Goal: Task Accomplishment & Management: Manage account settings

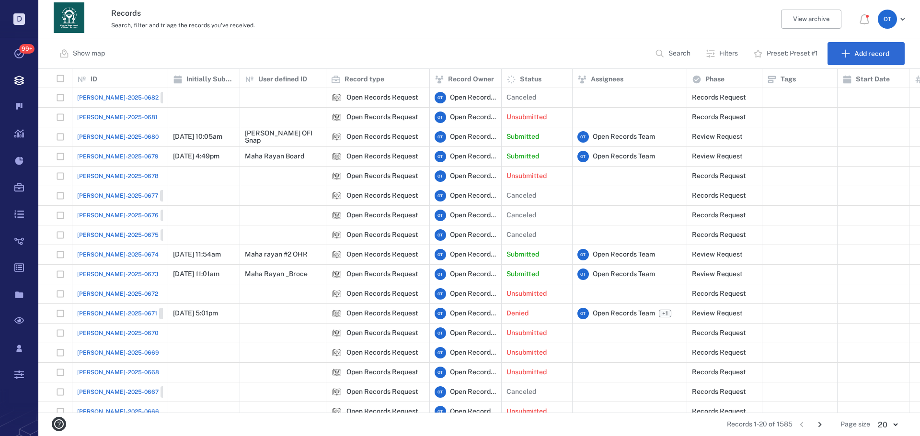
click at [96, 152] on span "[PERSON_NAME]-2025-0679" at bounding box center [117, 156] width 81 height 9
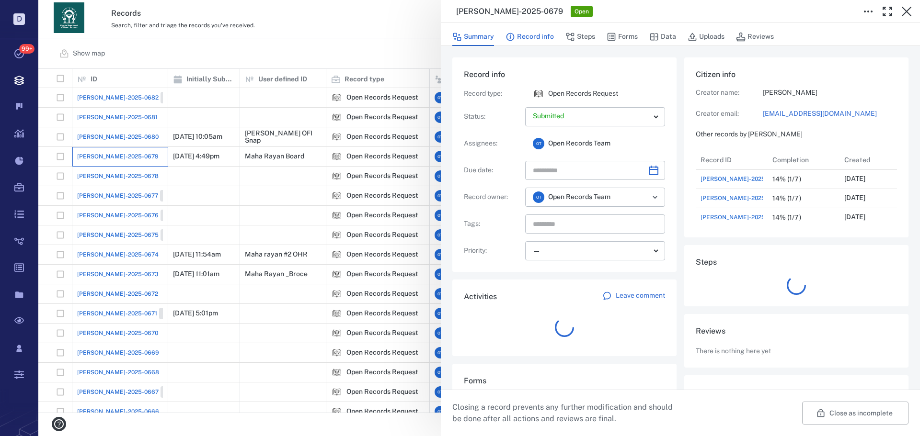
scroll to position [8, 8]
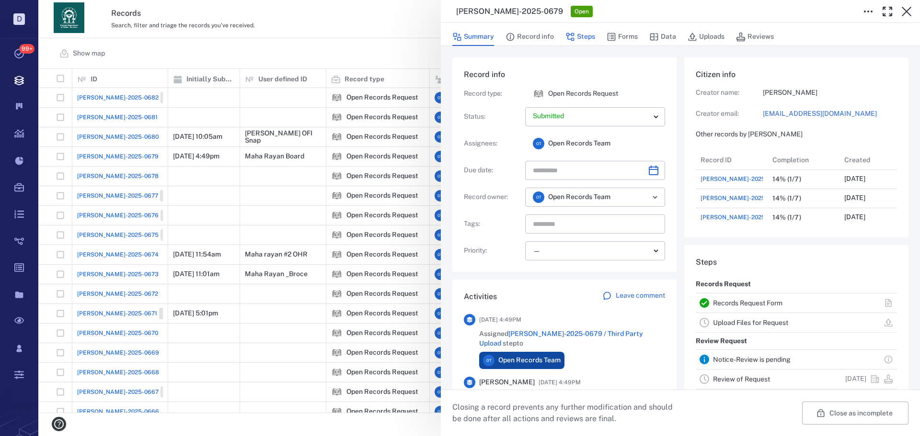
click at [584, 34] on button "Steps" at bounding box center [580, 37] width 30 height 18
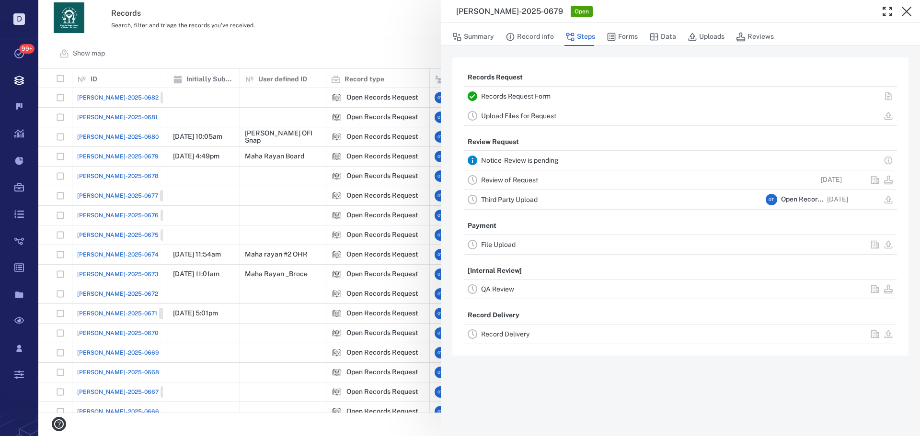
click at [518, 329] on div "Record Delivery" at bounding box center [621, 334] width 281 height 11
click at [520, 333] on link "Record Delivery" at bounding box center [505, 335] width 48 height 8
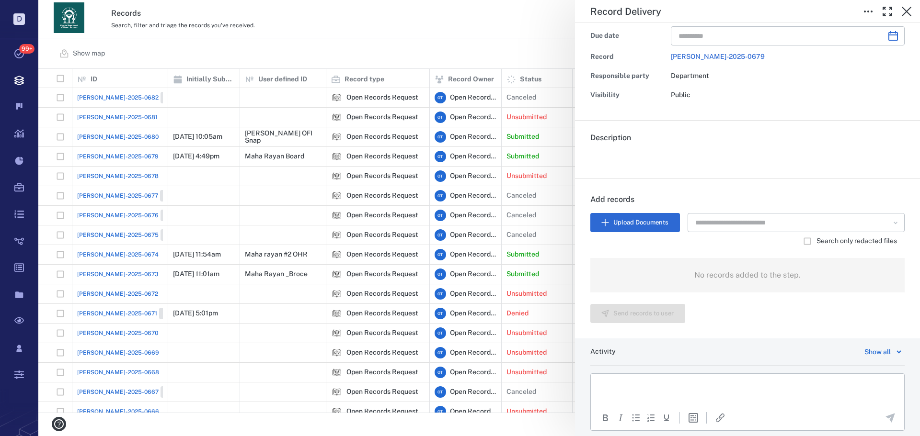
scroll to position [127, 0]
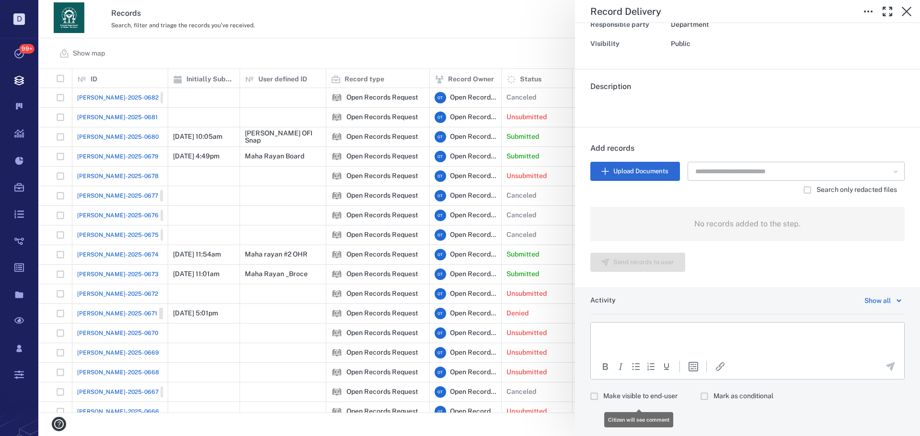
click at [641, 398] on span "Make visible to end-user" at bounding box center [640, 397] width 74 height 10
click at [661, 336] on p "Rich Text Area. Press ALT-0 for help." at bounding box center [747, 335] width 297 height 9
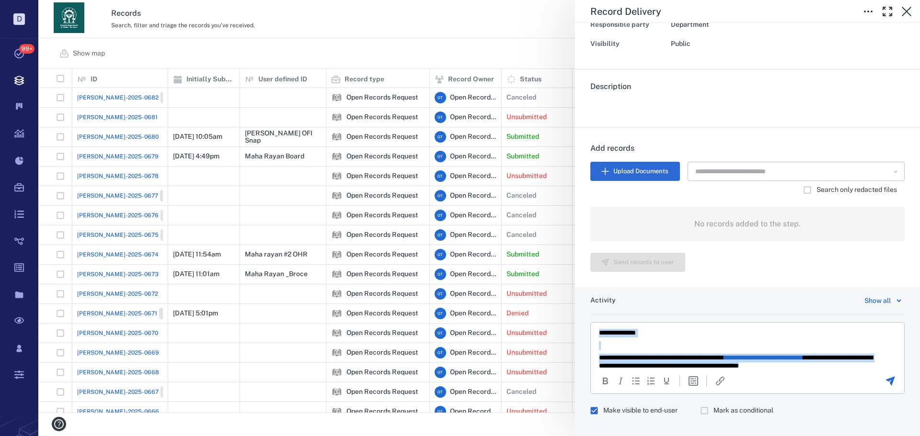
scroll to position [0, 0]
drag, startPoint x: 836, startPoint y: 364, endPoint x: 550, endPoint y: 312, distance: 290.2
click at [591, 323] on html "**********" at bounding box center [747, 351] width 313 height 57
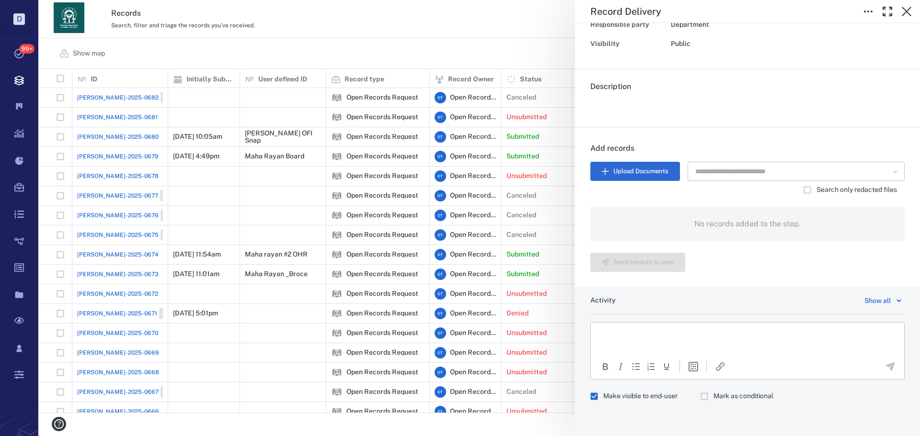
click at [670, 355] on div "To open the popup, press Shift+Enter To open the popup, press Shift+Enter" at bounding box center [747, 366] width 313 height 22
click at [660, 339] on html at bounding box center [747, 335] width 313 height 24
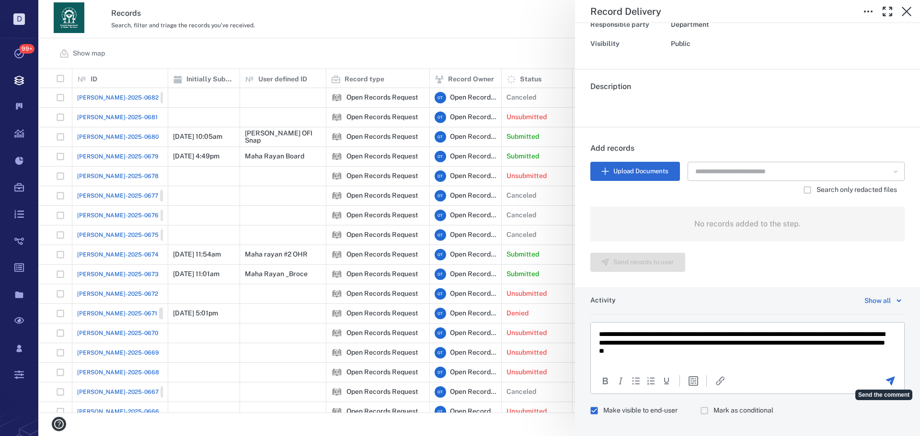
click at [886, 381] on icon "Send the comment" at bounding box center [890, 381] width 9 height 9
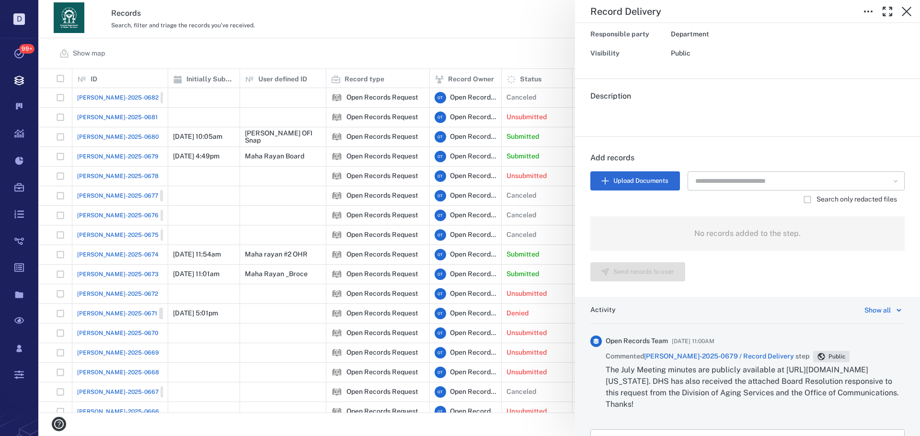
scroll to position [175, 0]
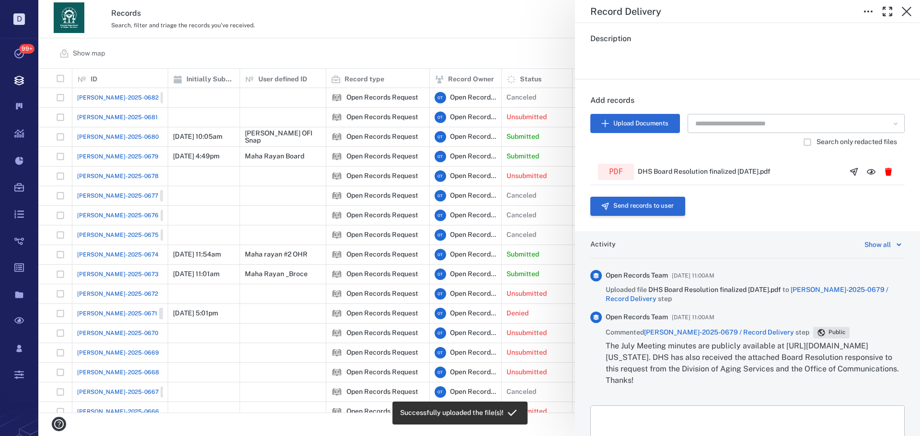
click at [657, 208] on button "Send records to user" at bounding box center [637, 206] width 95 height 19
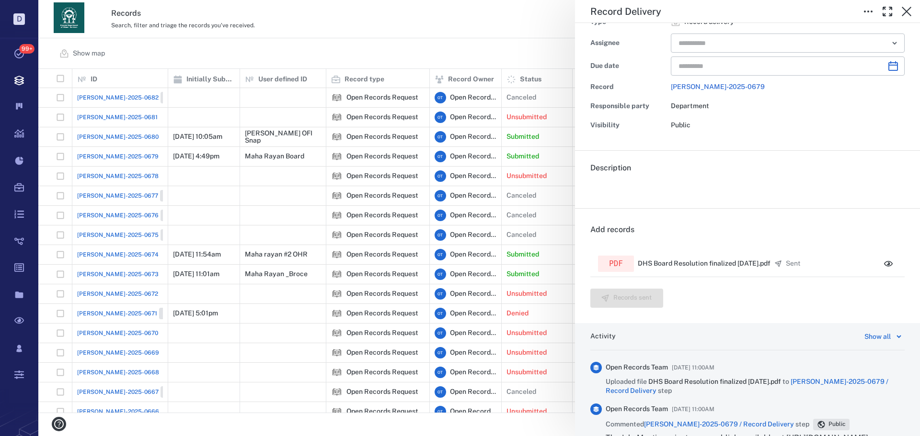
scroll to position [0, 0]
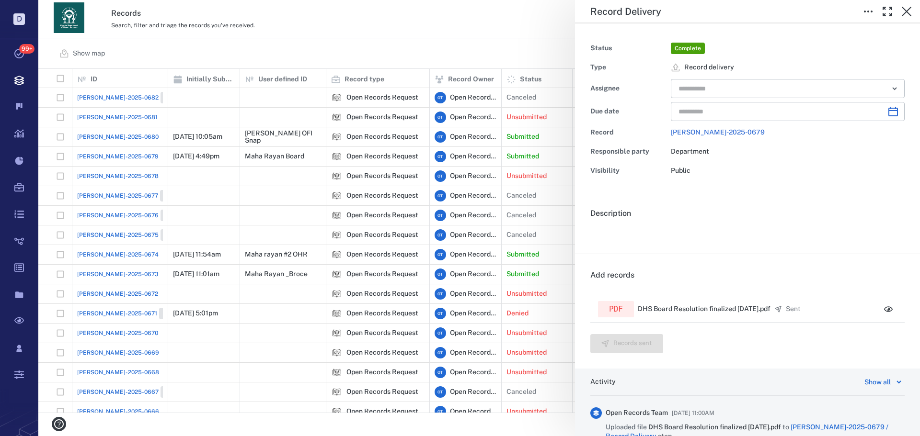
click at [393, 44] on div "Record Delivery Status Complete Type Record delivery Assignee ​ Due date ​ Reco…" at bounding box center [478, 218] width 881 height 436
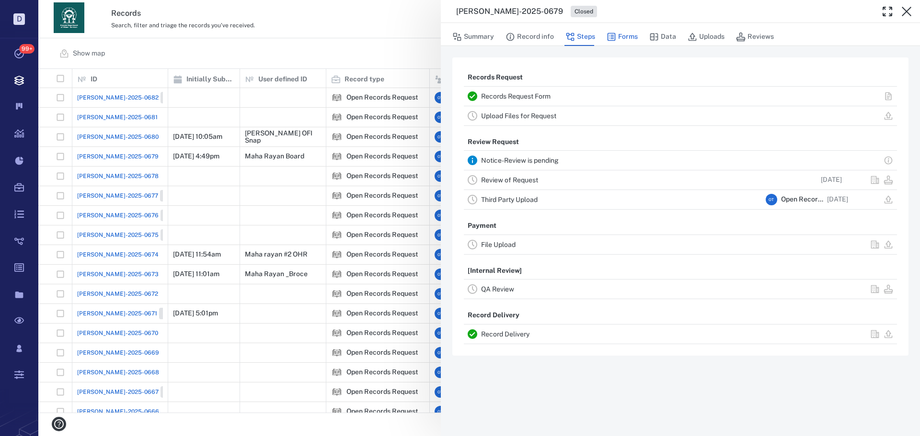
click at [630, 31] on button "Forms" at bounding box center [622, 37] width 31 height 18
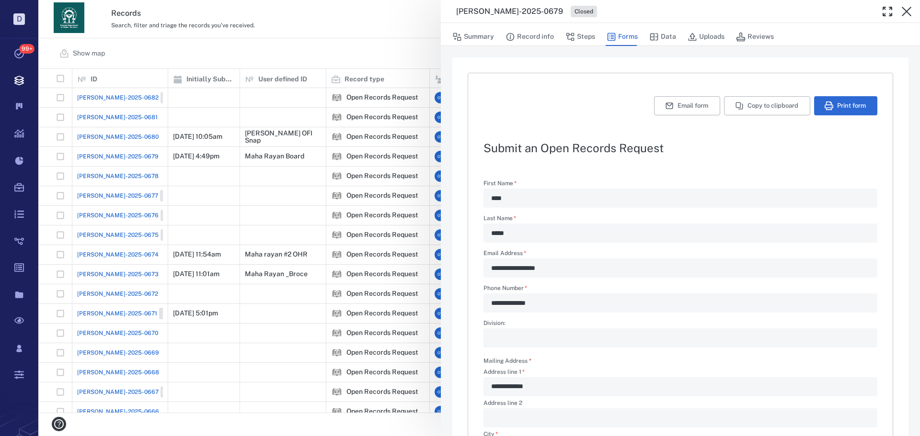
scroll to position [240, 0]
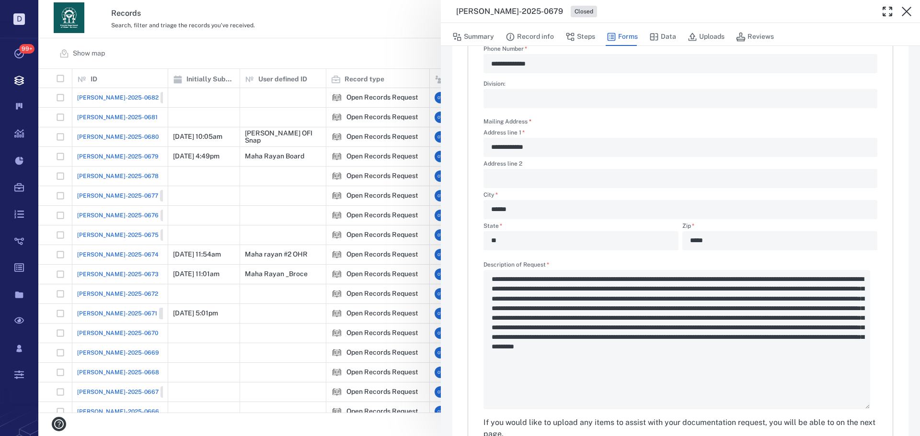
click at [287, 44] on div "**********" at bounding box center [478, 218] width 881 height 436
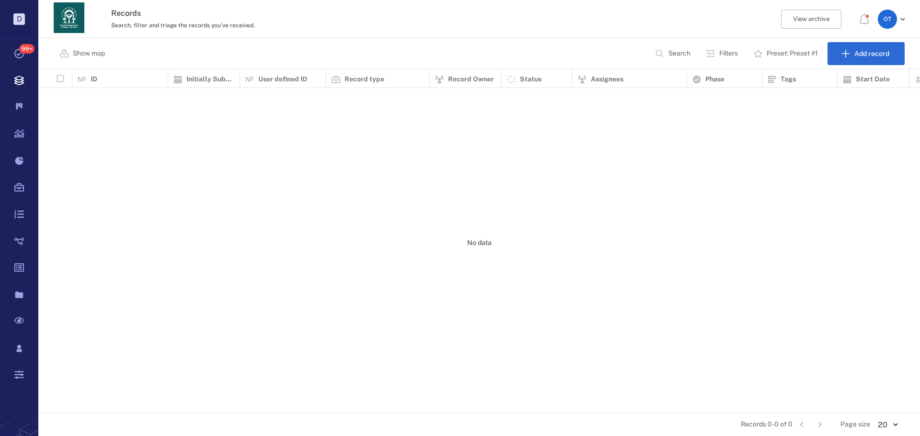
click at [366, 28] on div "Search, filter and triage the records you've received." at bounding box center [437, 24] width 652 height 11
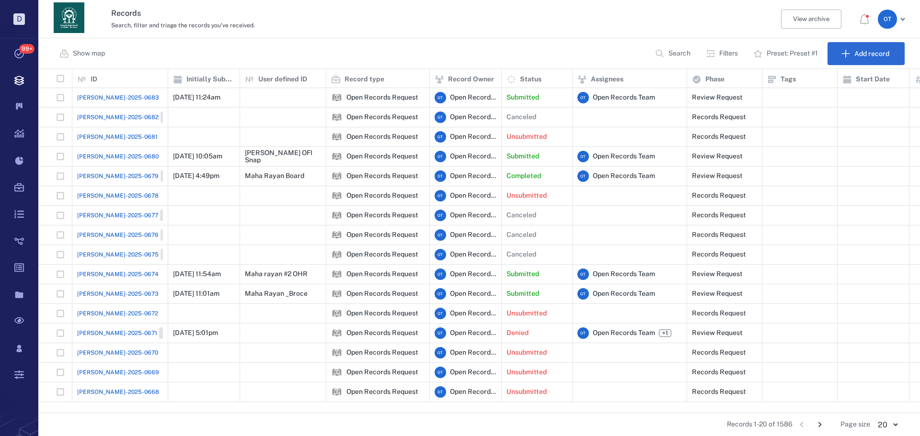
click at [111, 99] on span "[PERSON_NAME]-2025-0683" at bounding box center [118, 97] width 82 height 9
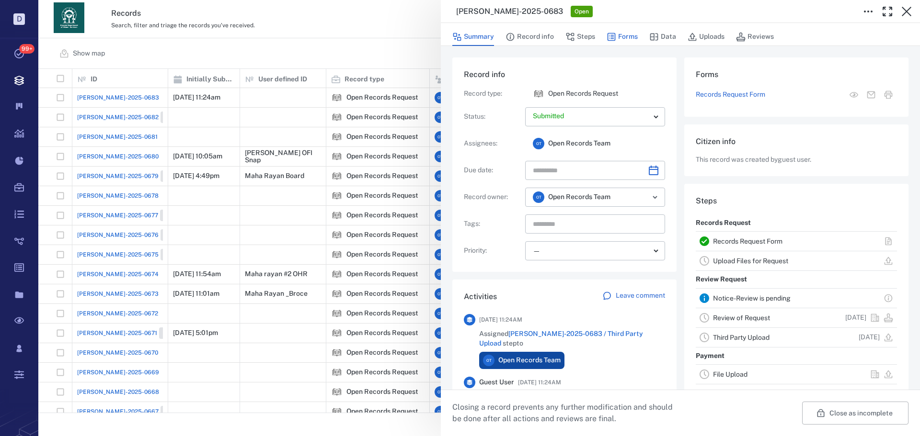
click at [619, 37] on button "Forms" at bounding box center [622, 37] width 31 height 18
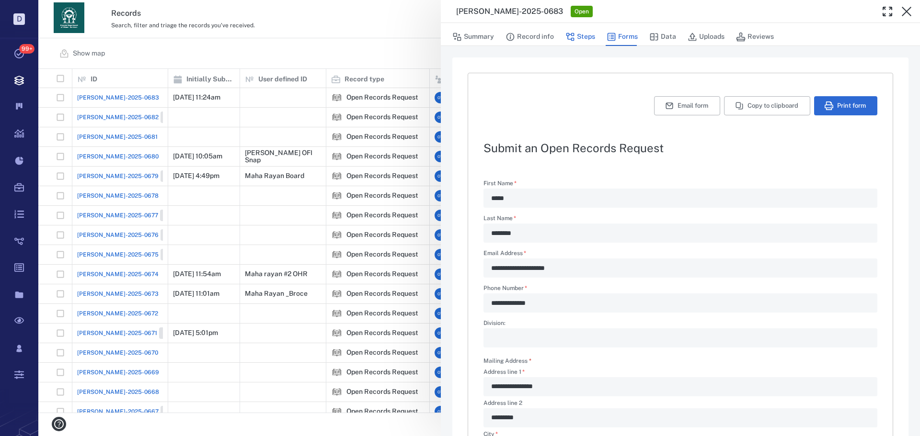
click at [583, 40] on button "Steps" at bounding box center [580, 37] width 30 height 18
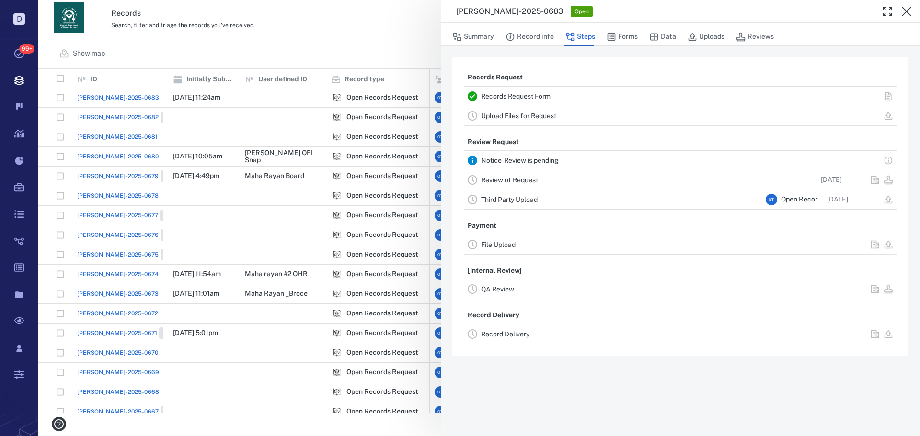
click at [360, 17] on div "[PERSON_NAME]-2025-0683 Open Summary Record info Steps Forms Data Uploads Revie…" at bounding box center [478, 218] width 881 height 436
